Goal: Information Seeking & Learning: Learn about a topic

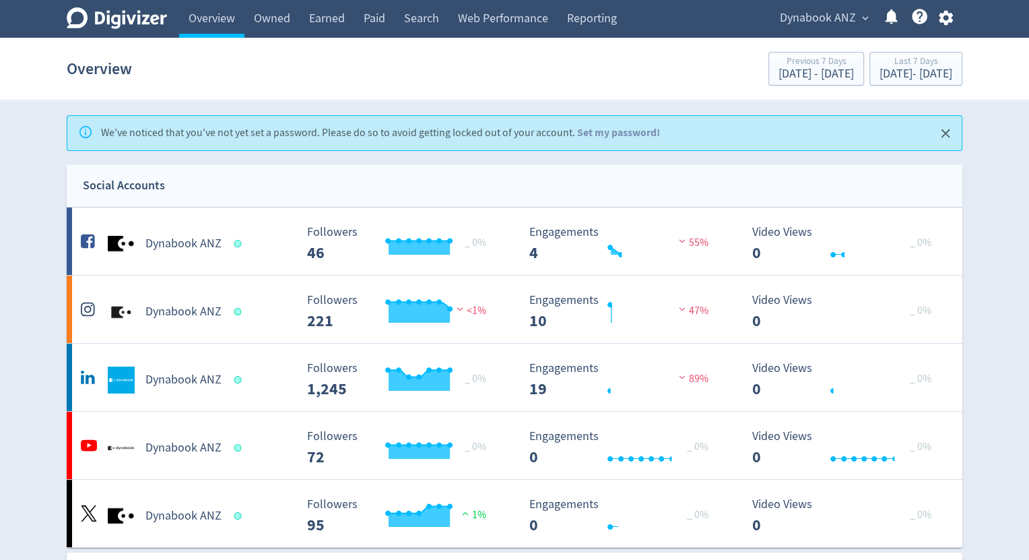
click at [842, 3] on div "Dynabook ANZ expand_more Help Center - Searchable support on using Digivizer" at bounding box center [863, 19] width 197 height 38
click at [842, 14] on span "Dynabook ANZ" at bounding box center [818, 18] width 76 height 22
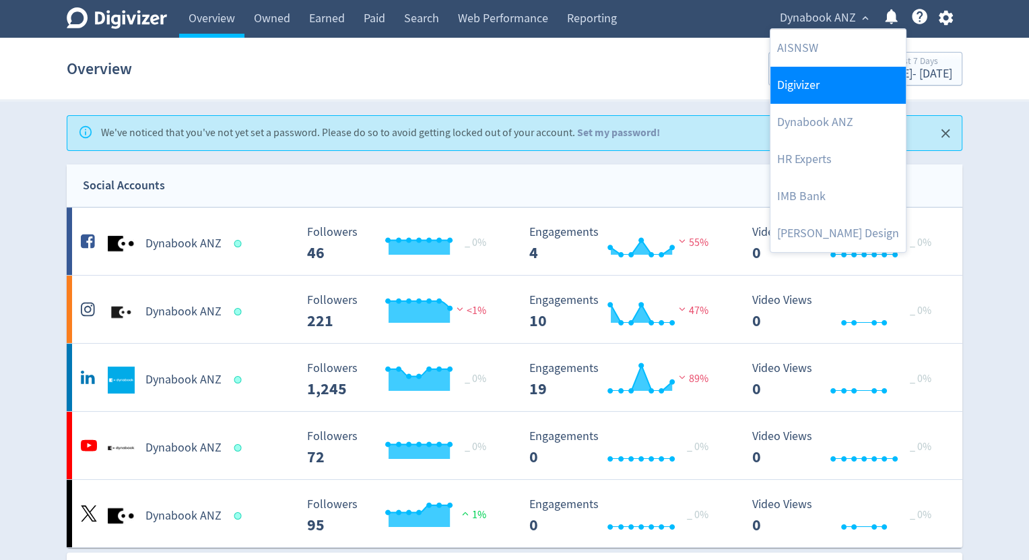
click at [826, 86] on link "Digivizer" at bounding box center [837, 85] width 135 height 37
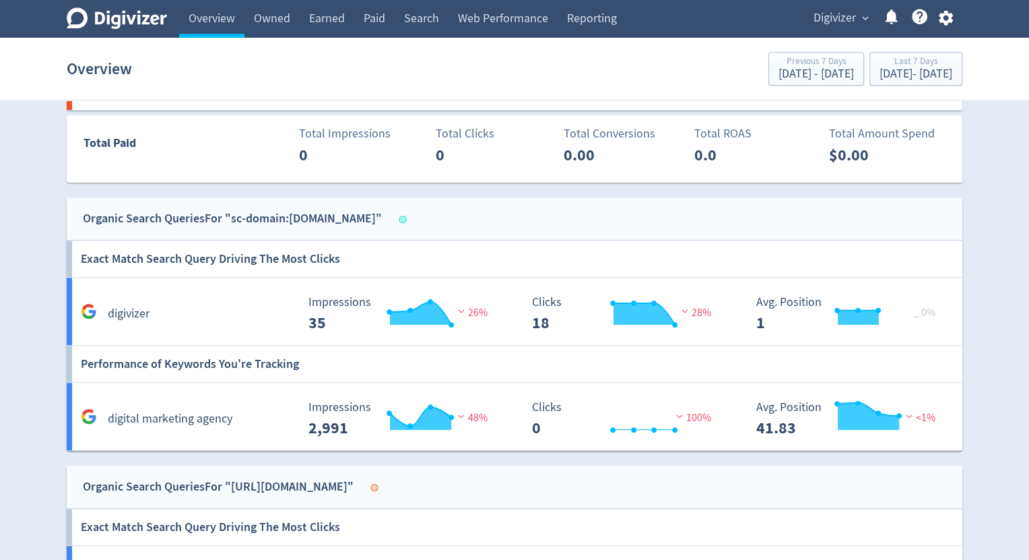
scroll to position [1157, 0]
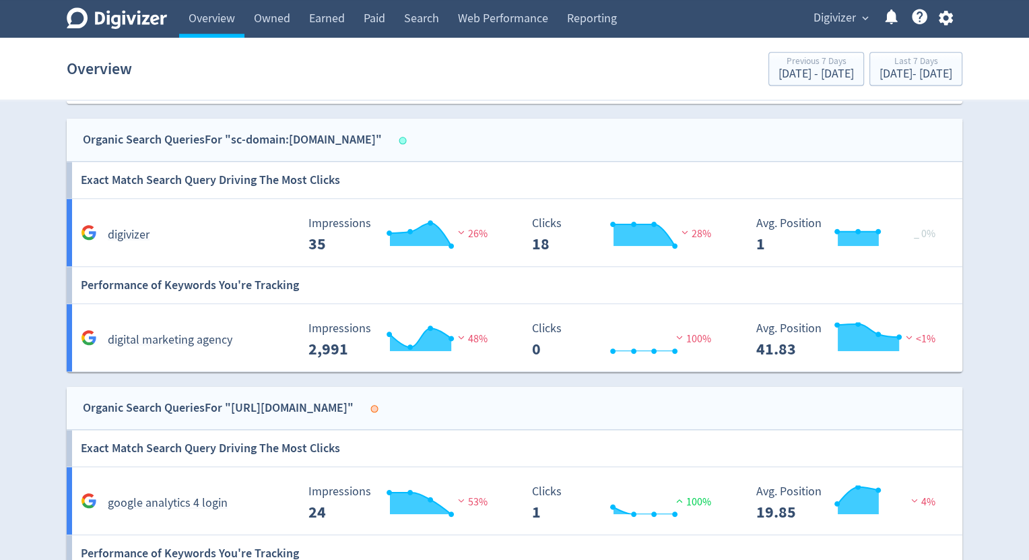
click at [242, 178] on h6 "Exact Match Search Query Driving The Most Clicks" at bounding box center [210, 180] width 259 height 36
click at [211, 240] on div "digivizer" at bounding box center [186, 234] width 219 height 21
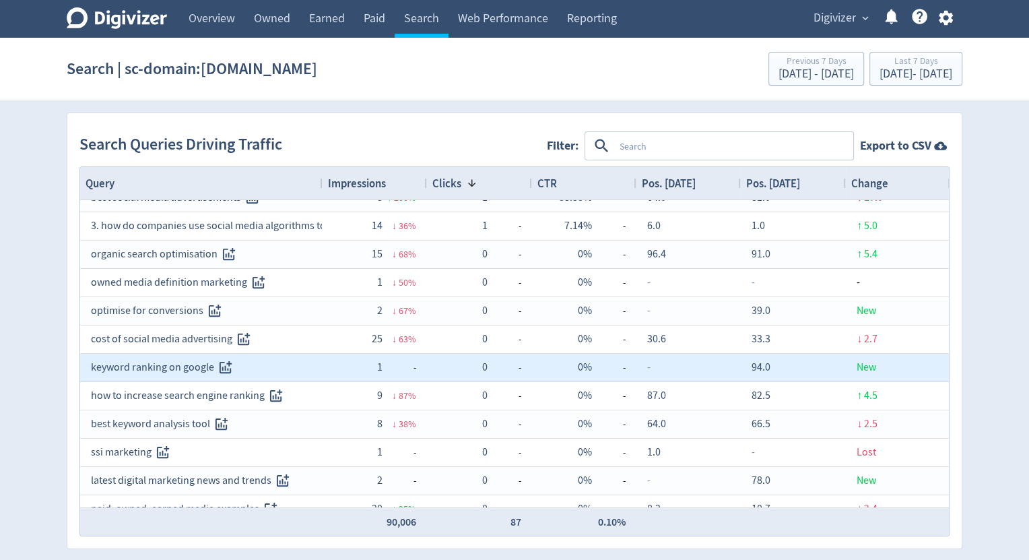
scroll to position [774, 0]
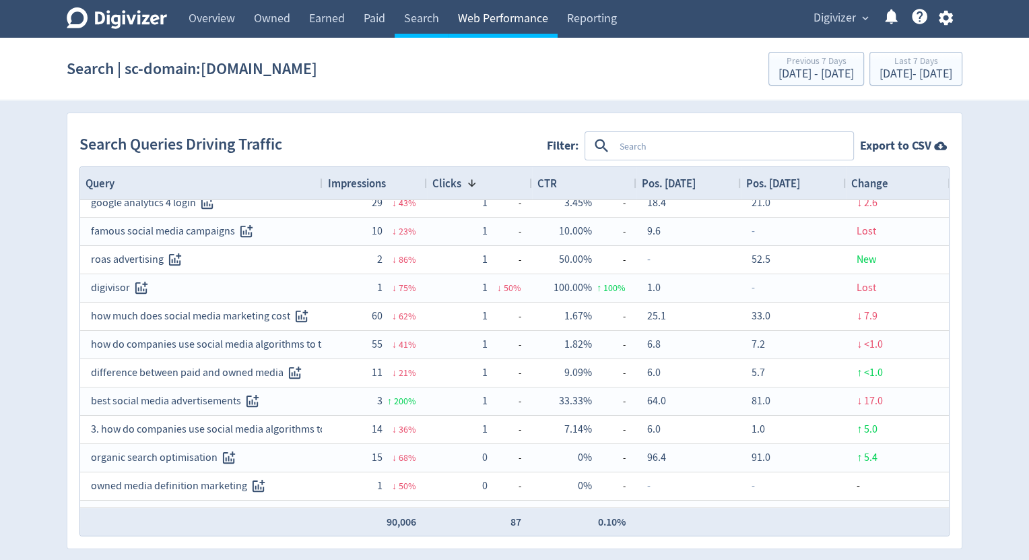
click at [500, 22] on link "Web Performance" at bounding box center [503, 19] width 109 height 38
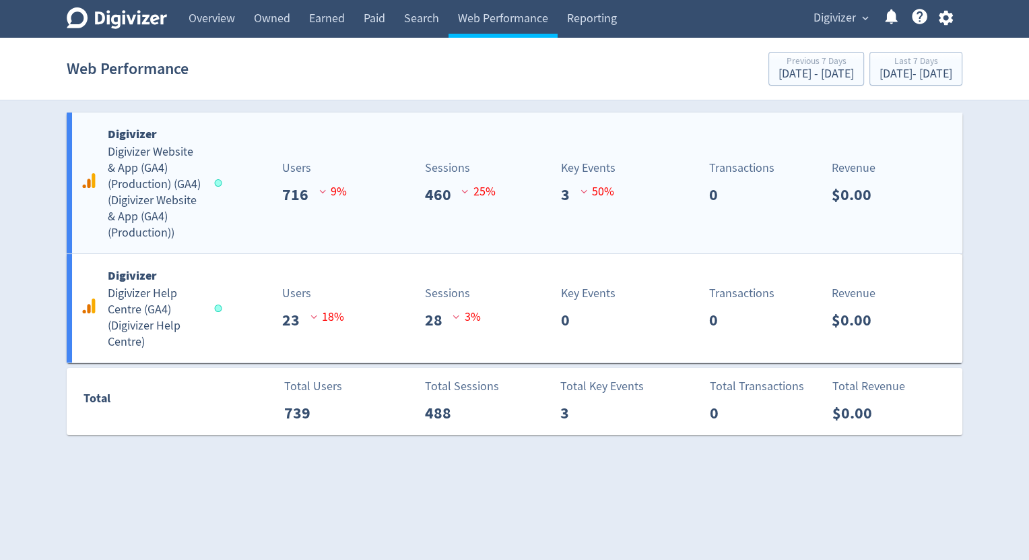
click at [161, 190] on h5 "Digivizer Website & App (GA4) (Production) (GA4) ( Digivizer Website & App (GA4…" at bounding box center [155, 192] width 94 height 97
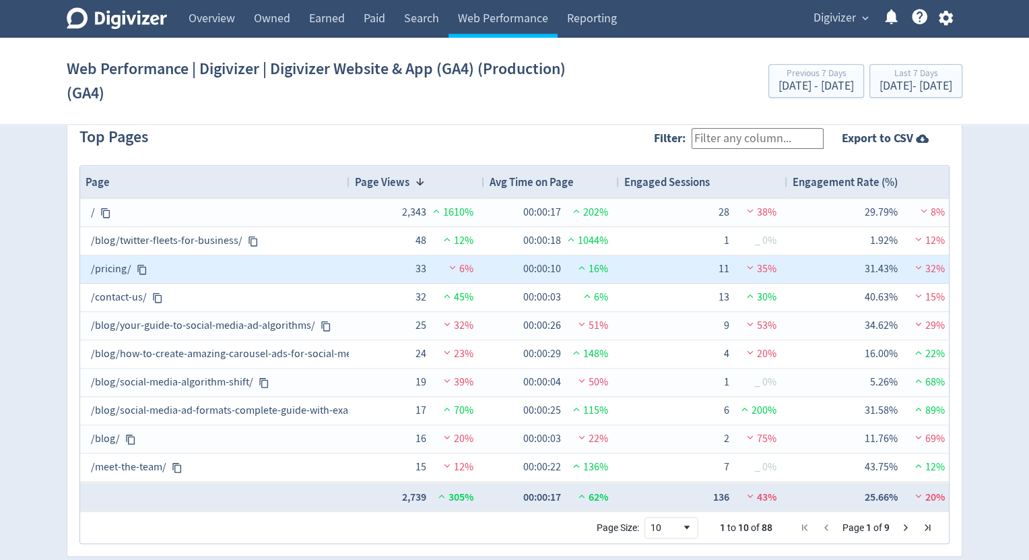
scroll to position [1423, 0]
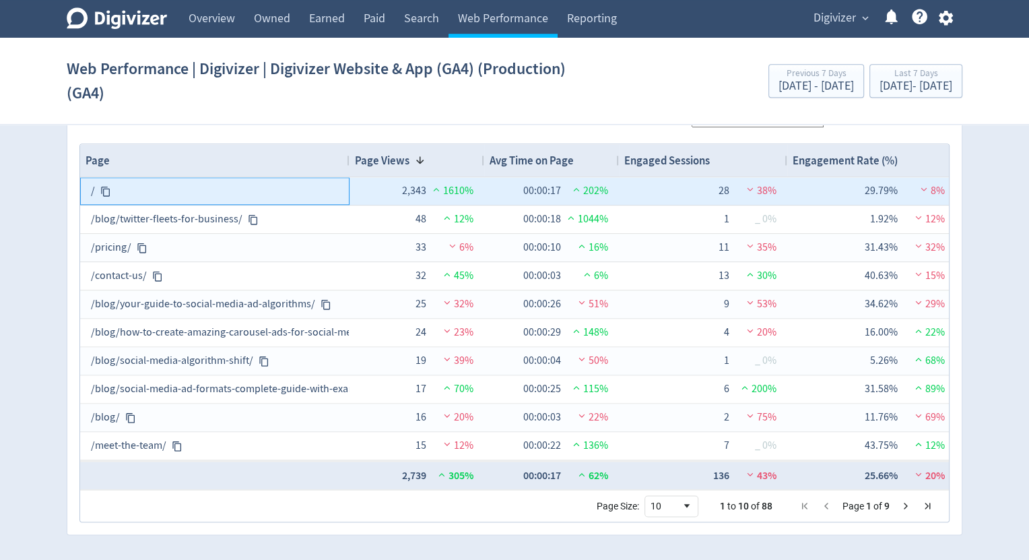
click at [108, 189] on icon at bounding box center [105, 191] width 9 height 10
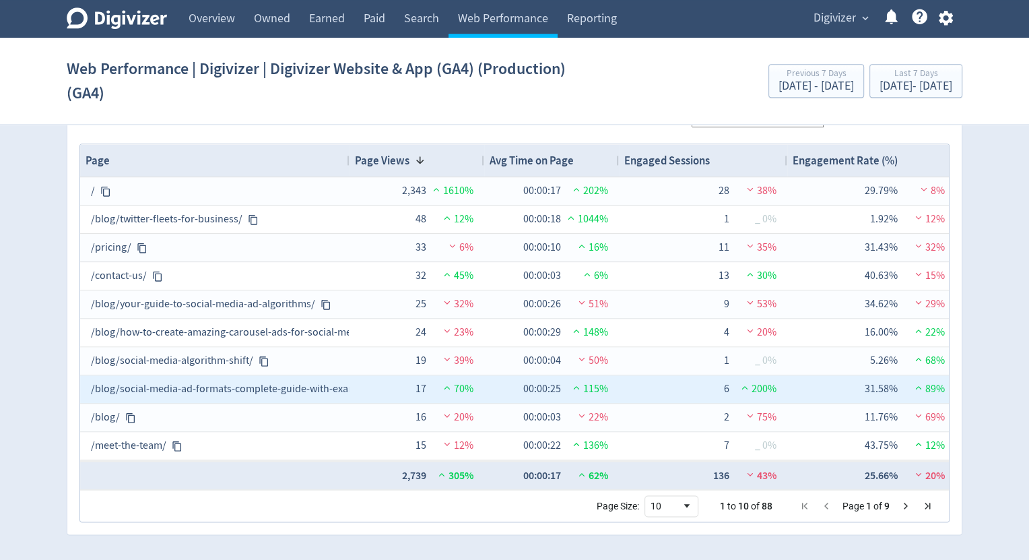
click at [305, 383] on div "/blog/social-media-ad-formats-complete-guide-with-examples/" at bounding box center [215, 389] width 248 height 26
click at [140, 380] on div "/blog/social-media-ad-formats-complete-guide-with-examples/" at bounding box center [215, 389] width 248 height 26
click at [137, 385] on div "/blog/social-media-ad-formats-complete-guide-with-examples/" at bounding box center [215, 389] width 248 height 26
click at [238, 384] on div "/blog/social-media-ad-formats-complete-guide-with-examples/" at bounding box center [215, 389] width 248 height 26
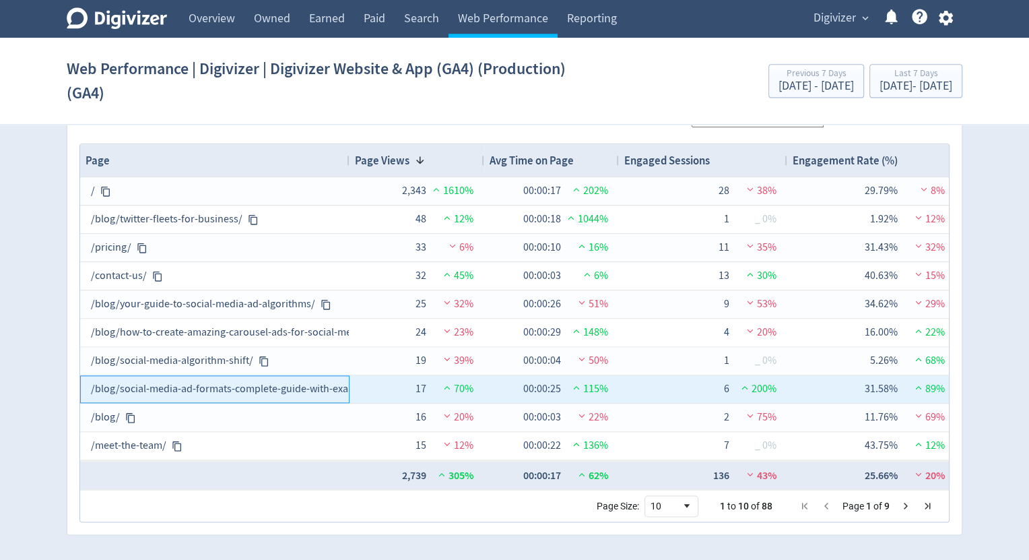
click at [238, 384] on div "/blog/social-media-ad-formats-complete-guide-with-examples/" at bounding box center [215, 389] width 248 height 26
